Goal: Check status: Check status

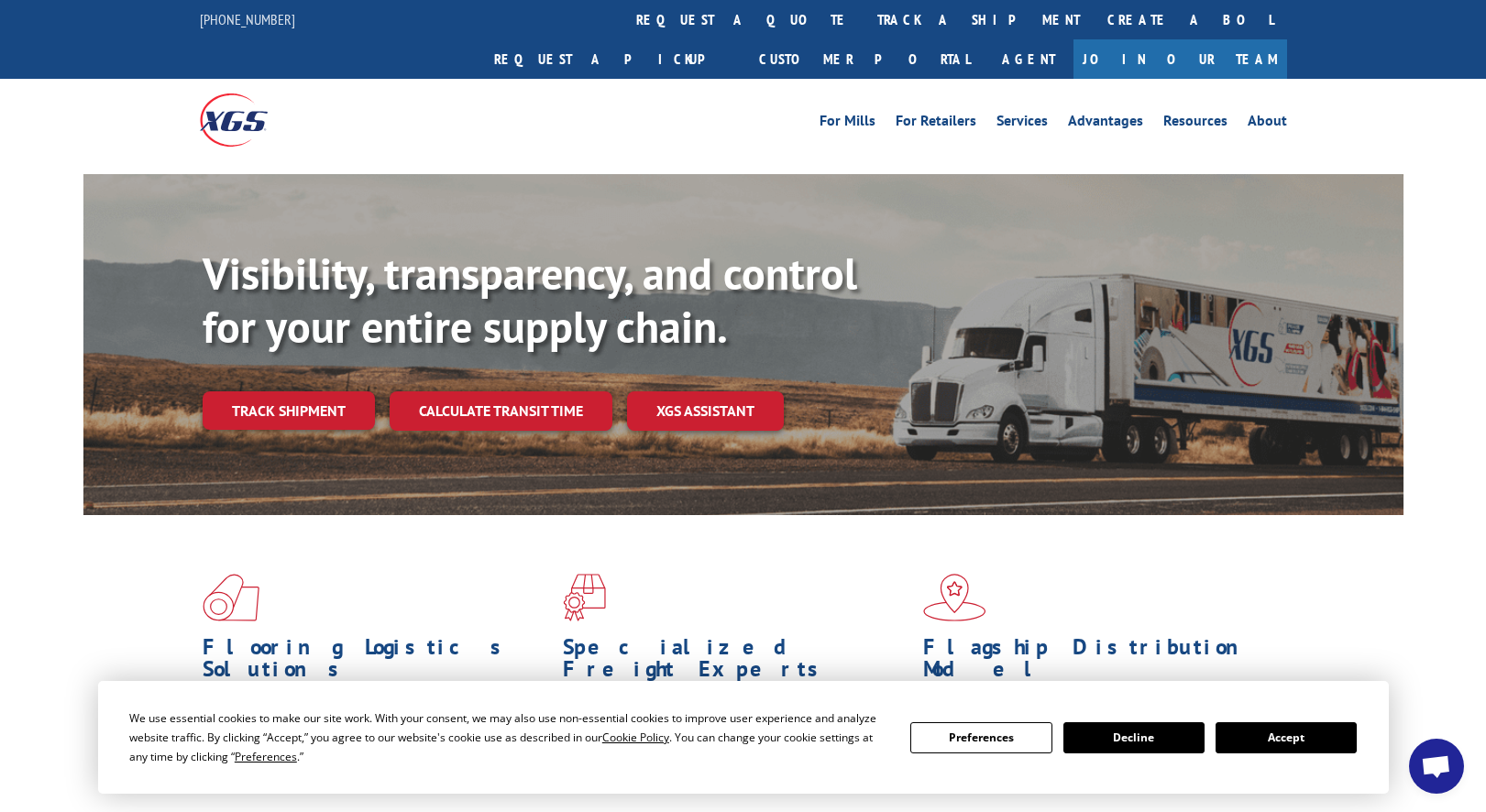
scroll to position [463, 0]
click at [863, 24] on link "track a shipment" at bounding box center [978, 20] width 230 height 39
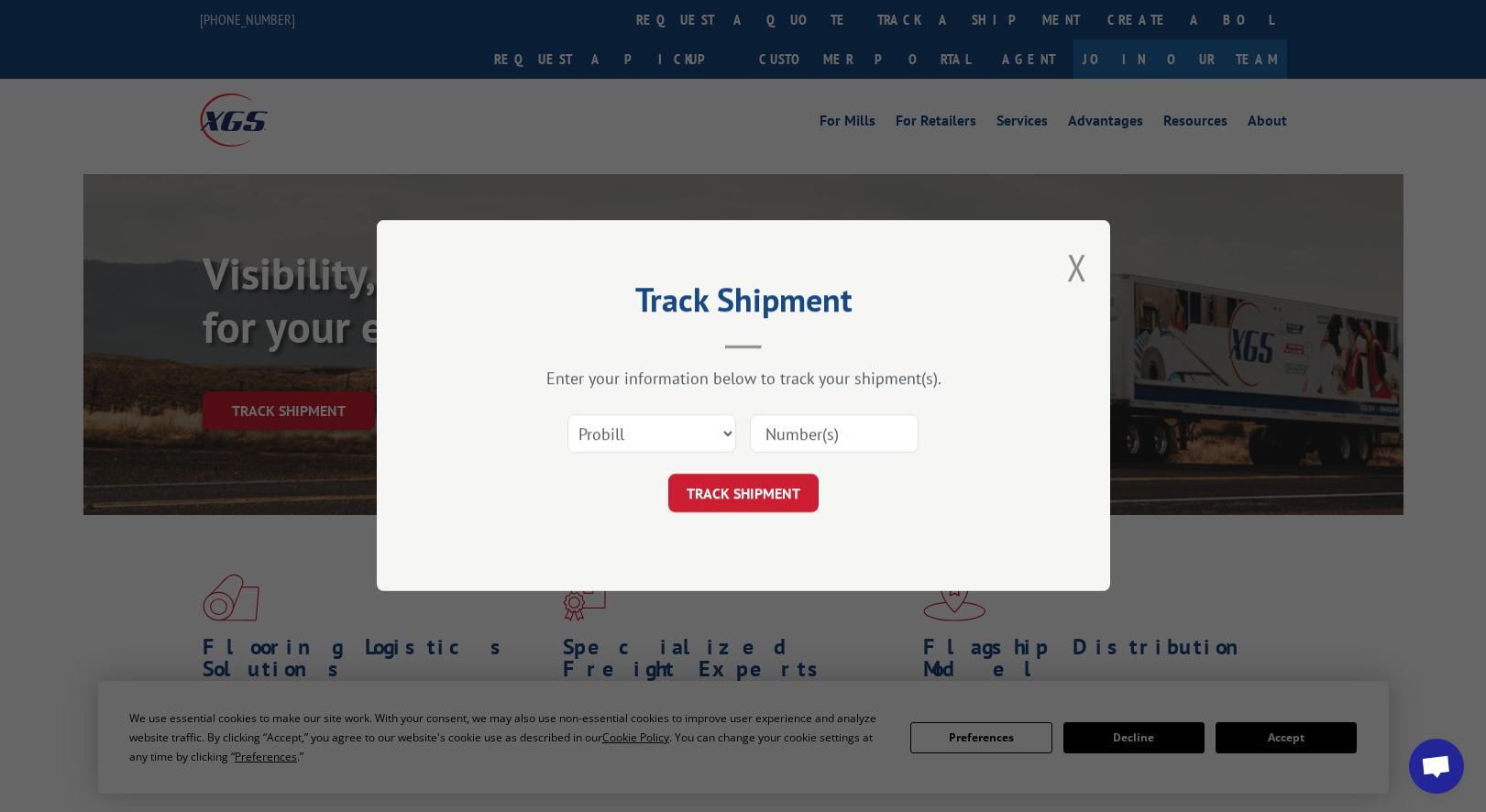
click at [829, 434] on input at bounding box center [834, 434] width 169 height 38
click at [830, 446] on input at bounding box center [834, 434] width 169 height 38
paste input "17386430"
type input "17386430"
click at [716, 501] on button "TRACK SHIPMENT" at bounding box center [743, 493] width 150 height 38
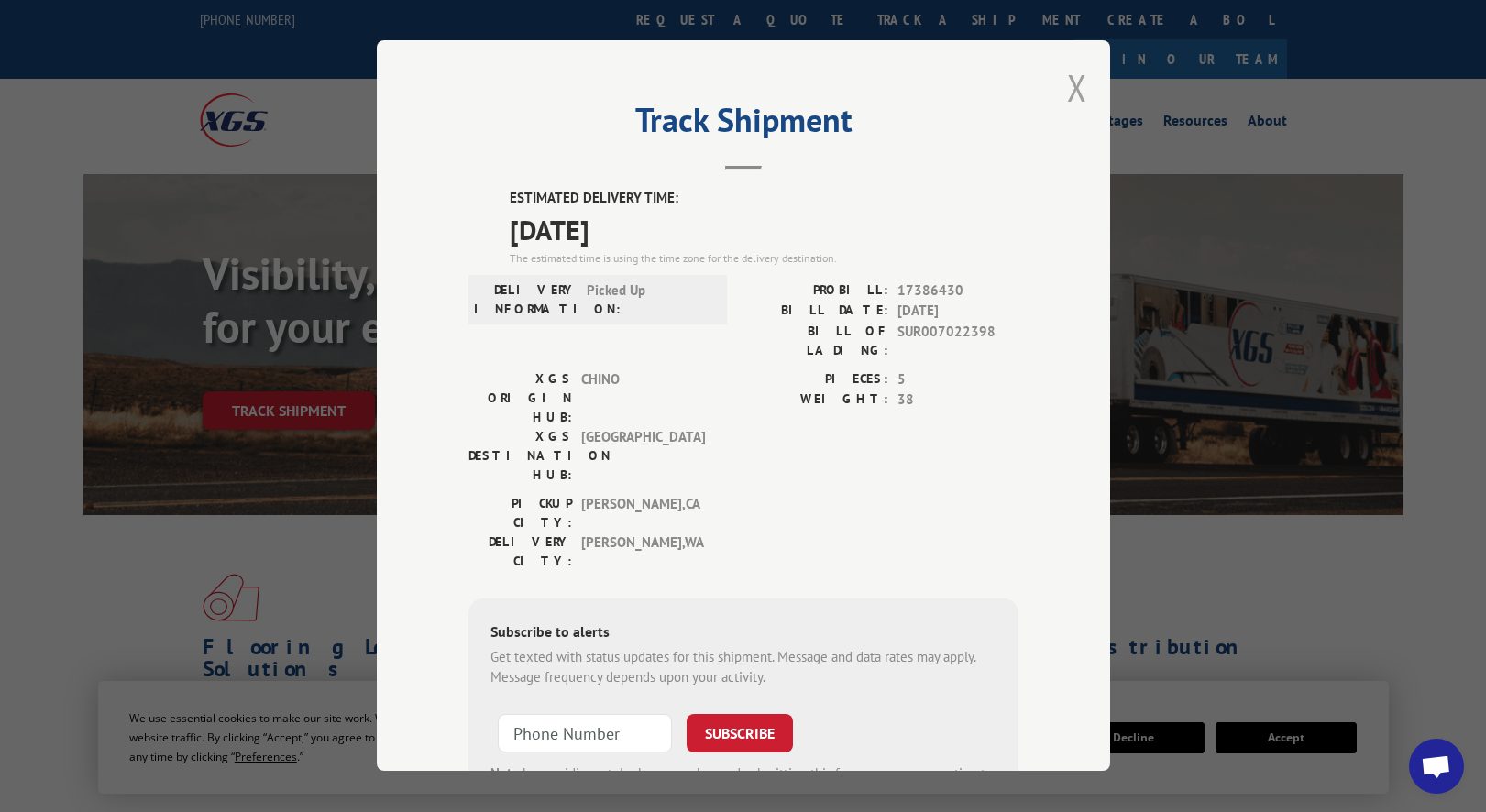
click at [1075, 87] on button "Close modal" at bounding box center [1077, 87] width 20 height 48
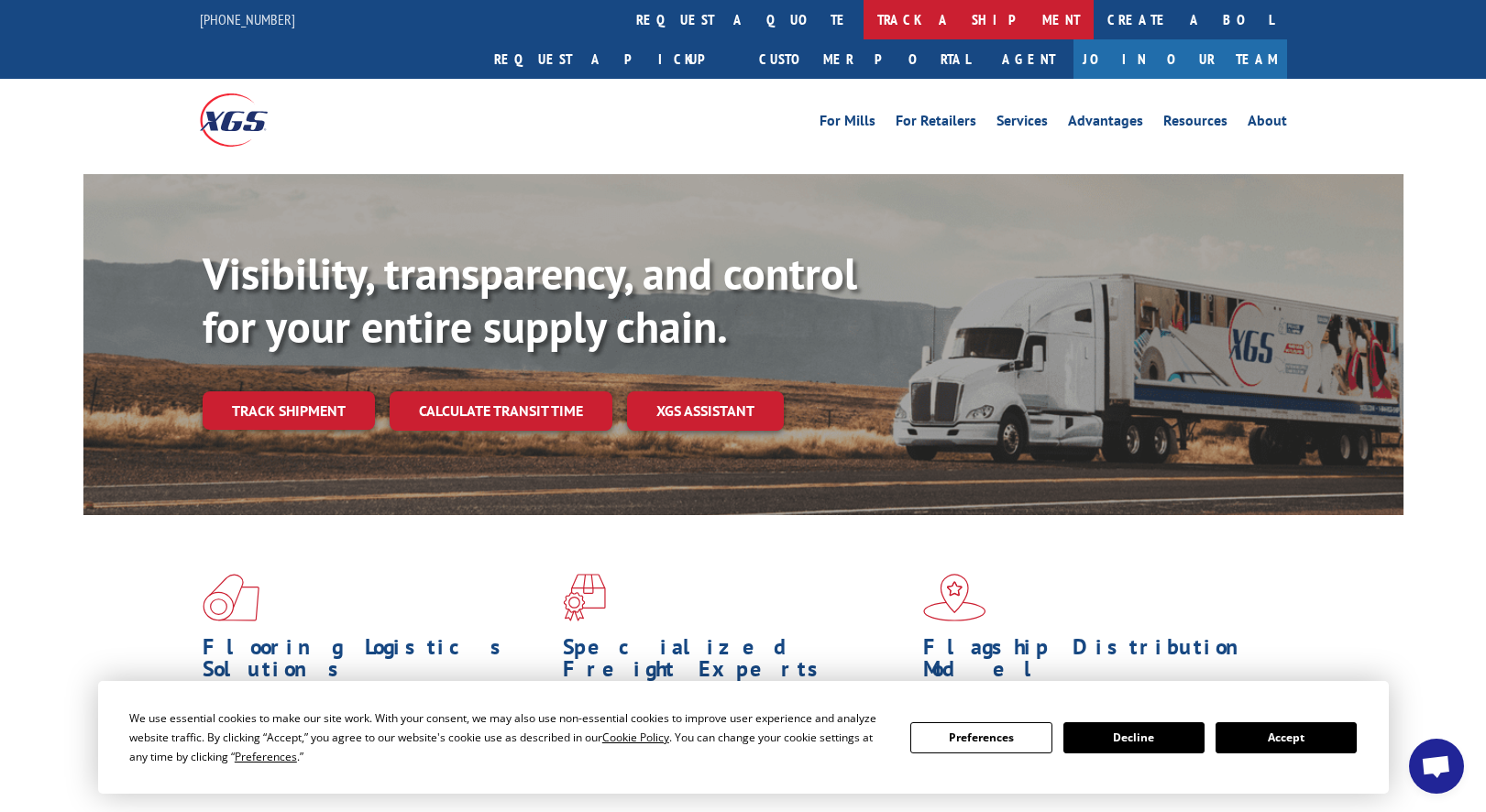
click at [863, 20] on link "track a shipment" at bounding box center [978, 20] width 230 height 39
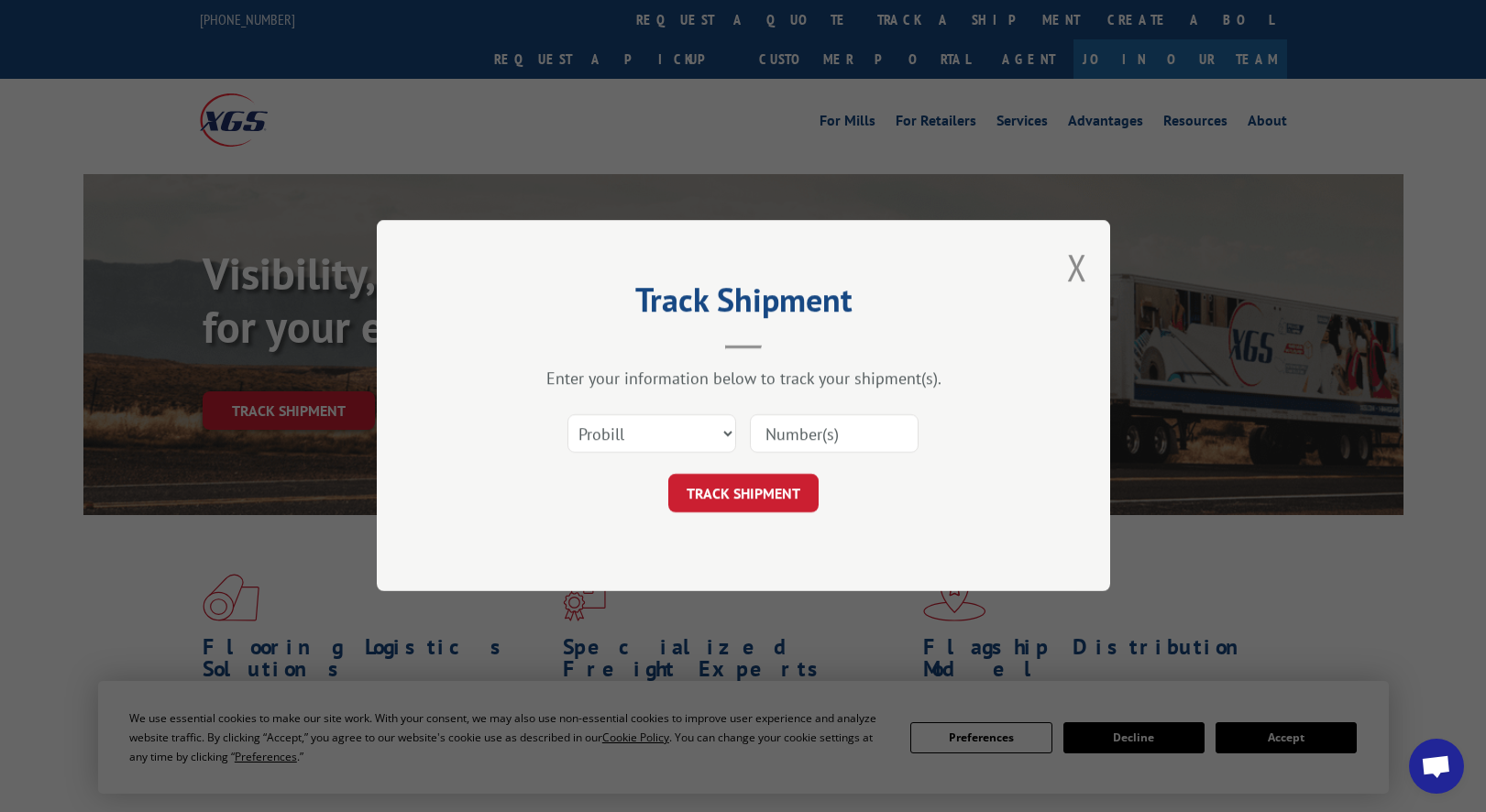
click at [835, 427] on input at bounding box center [834, 434] width 169 height 38
paste input "[URL][DOMAIN_NAME]"
type input "[URL][DOMAIN_NAME]"
click at [810, 422] on input "[URL][DOMAIN_NAME]" at bounding box center [834, 434] width 169 height 38
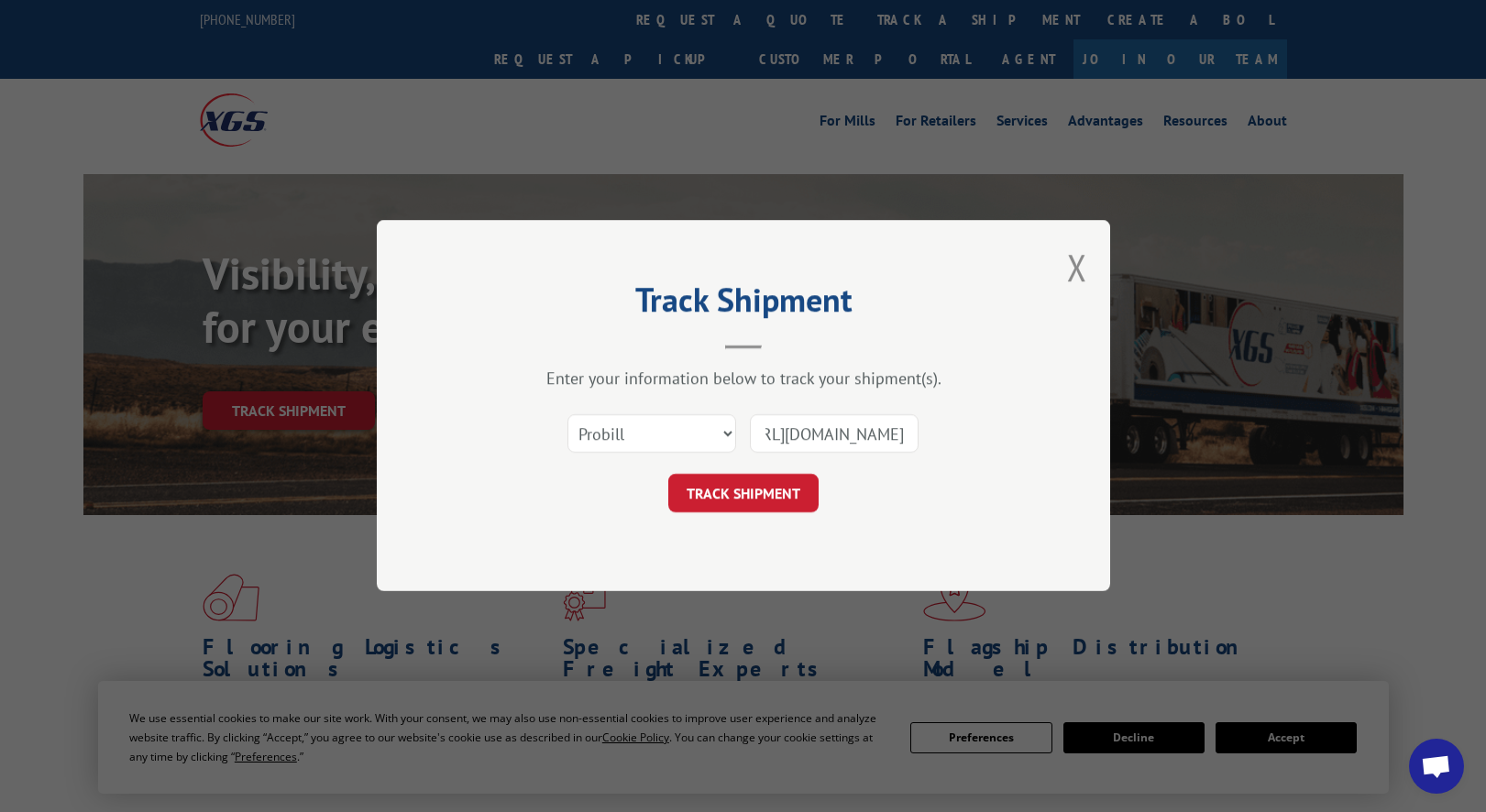
click at [810, 422] on input "[URL][DOMAIN_NAME]" at bounding box center [834, 434] width 169 height 38
type input "17386430"
click button "TRACK SHIPMENT" at bounding box center [743, 493] width 150 height 38
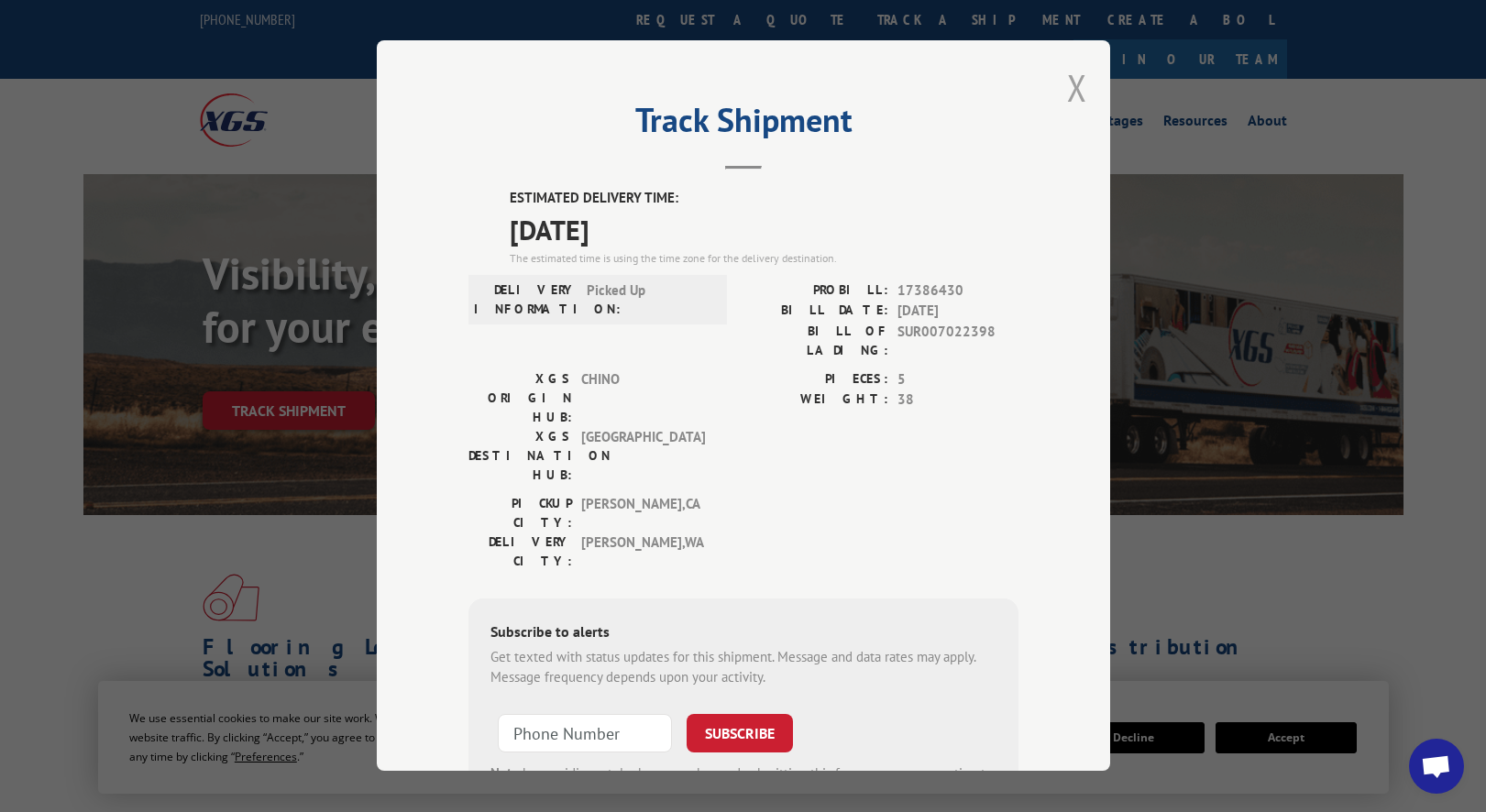
click at [1073, 90] on button "Close modal" at bounding box center [1077, 87] width 20 height 48
